Goal: Task Accomplishment & Management: Use online tool/utility

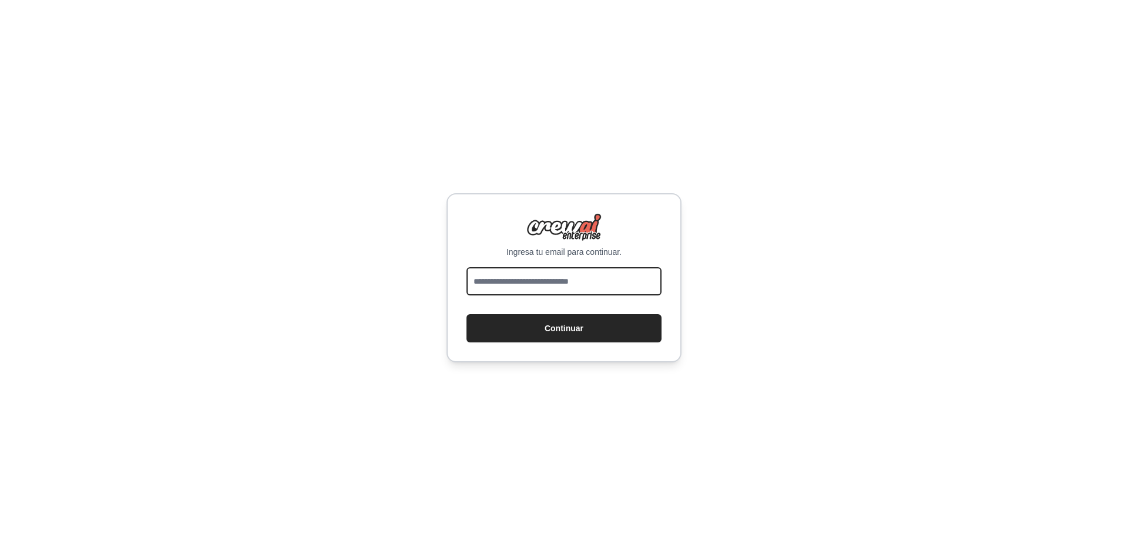
click at [595, 288] on input "email" at bounding box center [564, 281] width 195 height 28
type input "**********"
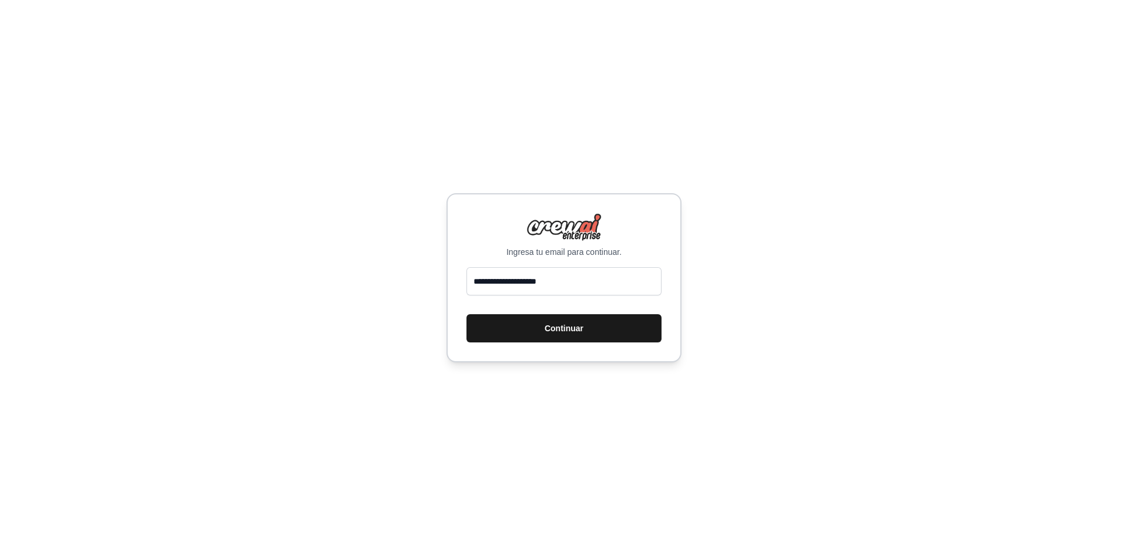
click at [580, 327] on font "Continuar" at bounding box center [564, 328] width 39 height 9
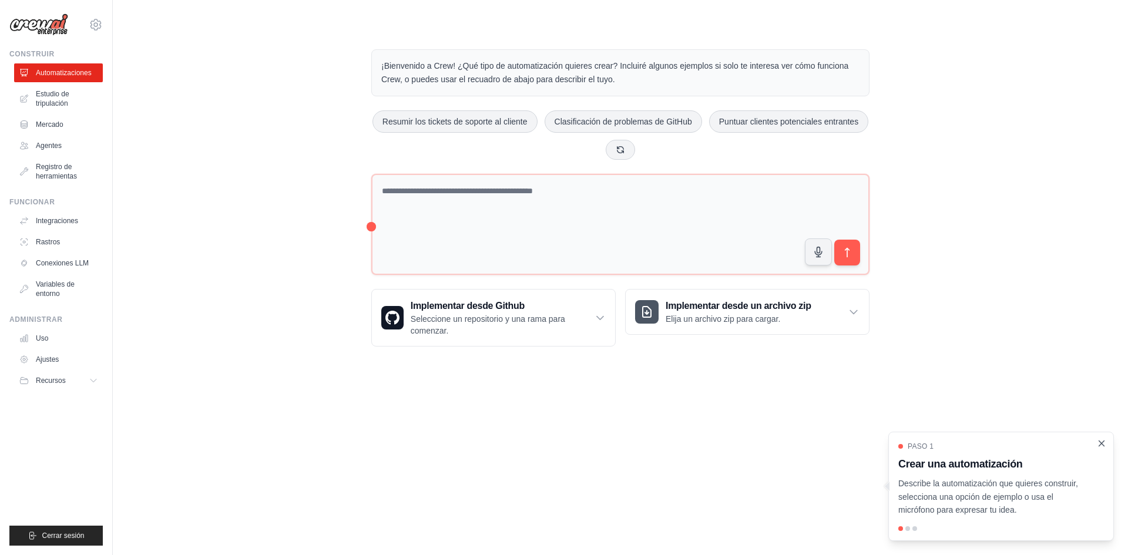
click at [1098, 442] on icon "Cerrar el tutorial" at bounding box center [1101, 443] width 11 height 11
